Goal: Transaction & Acquisition: Purchase product/service

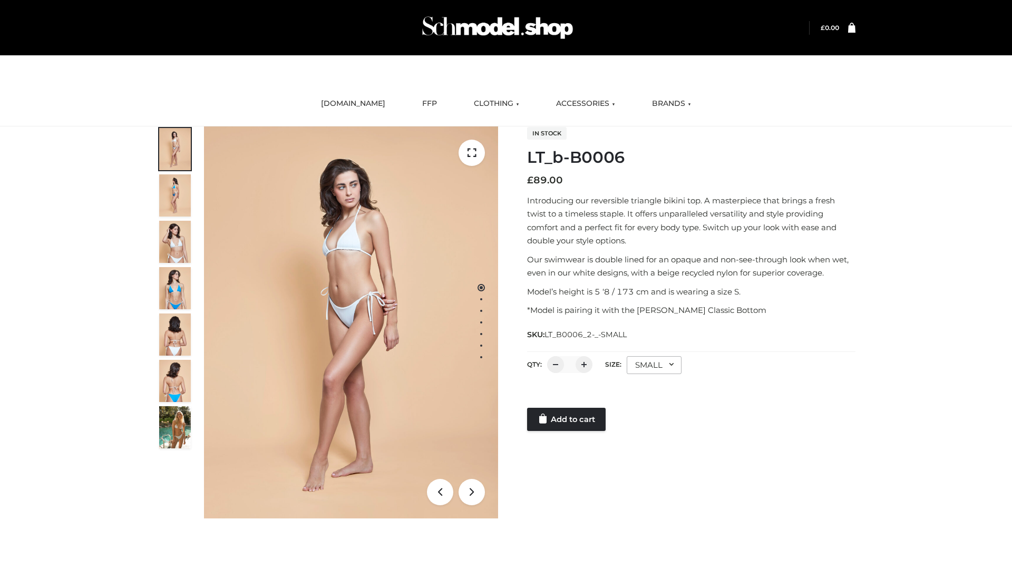
click at [567, 420] on link "Add to cart" at bounding box center [566, 419] width 79 height 23
